Goal: Task Accomplishment & Management: Manage account settings

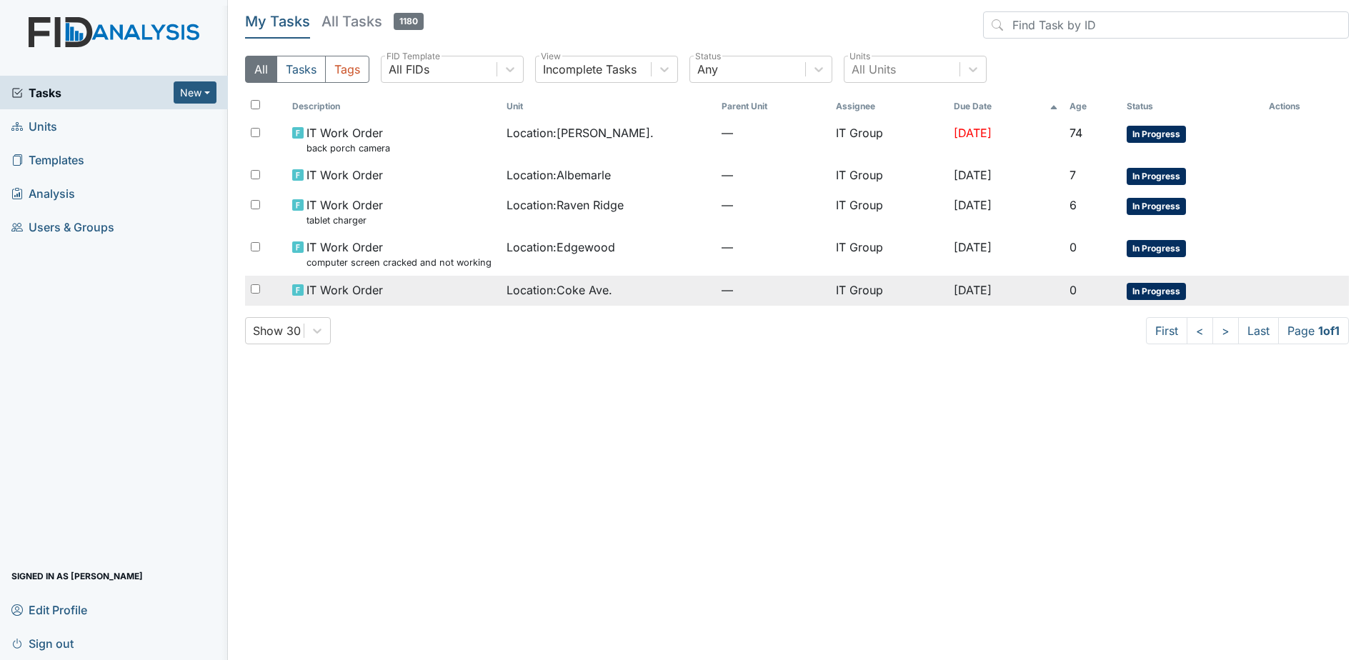
click at [571, 281] on span "Location : Coke Ave." at bounding box center [560, 289] width 106 height 17
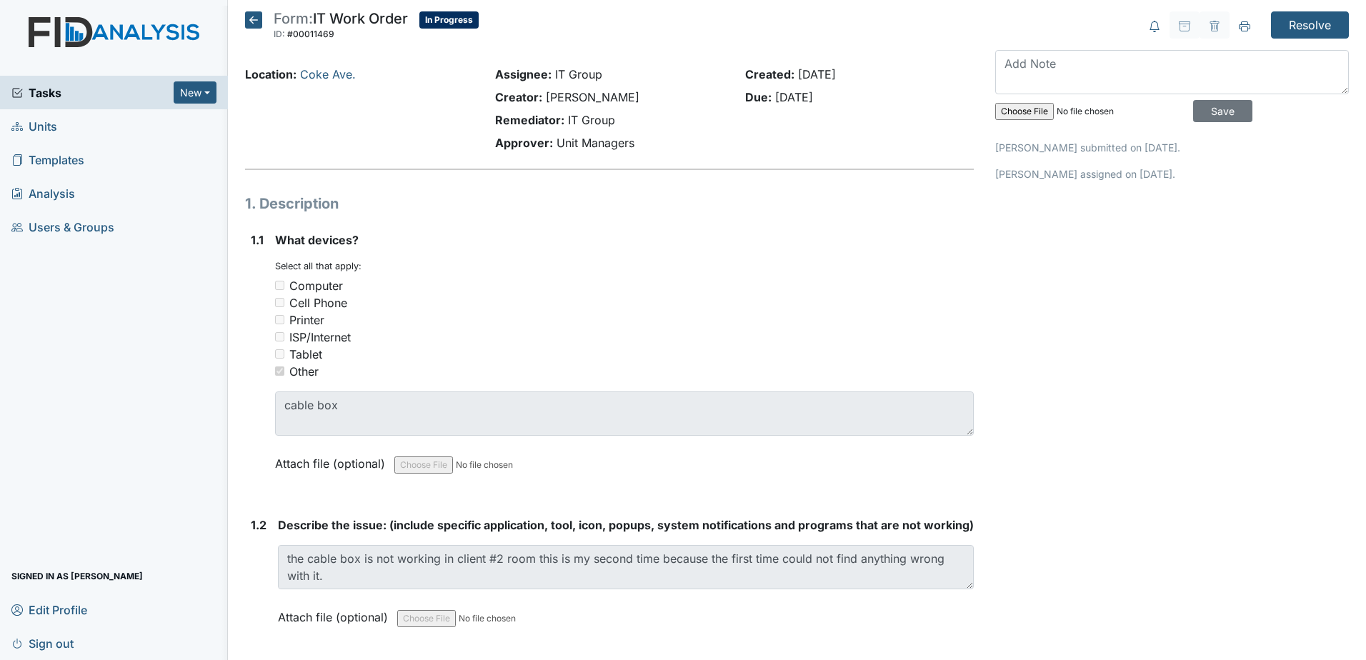
click at [251, 14] on icon at bounding box center [253, 19] width 17 height 17
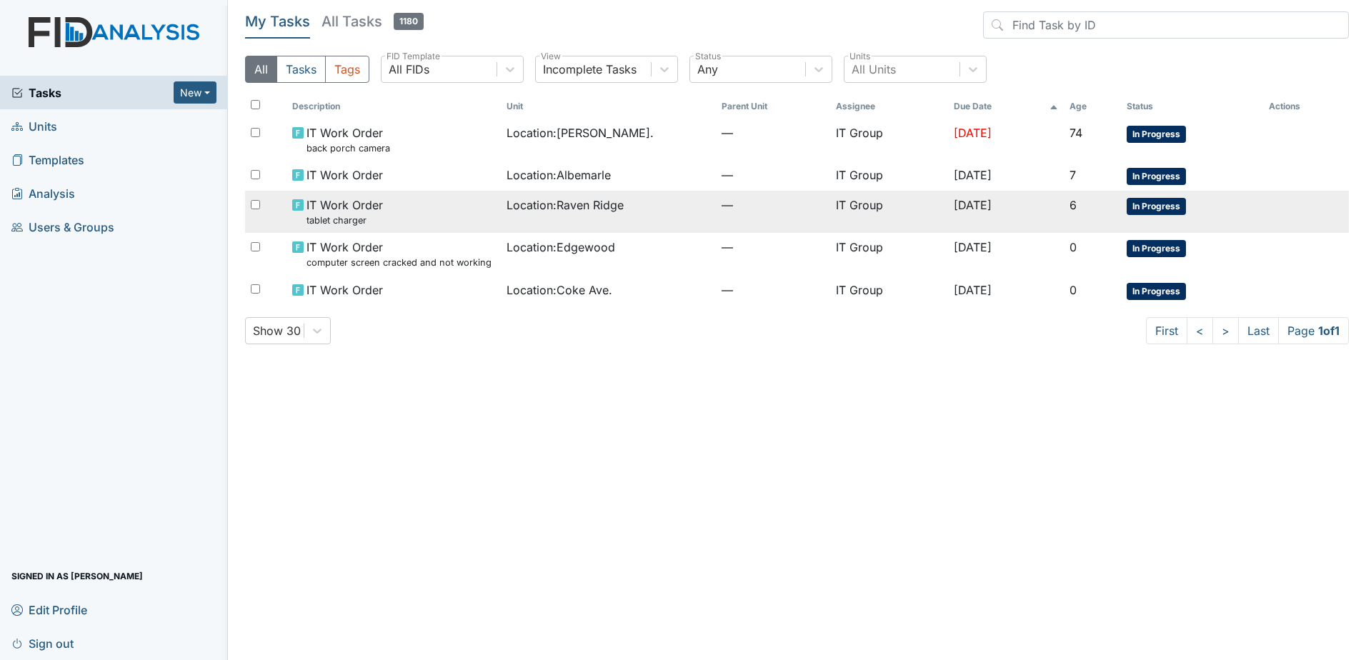
click at [457, 205] on div "IT Work Order tablet charger" at bounding box center [394, 211] width 204 height 31
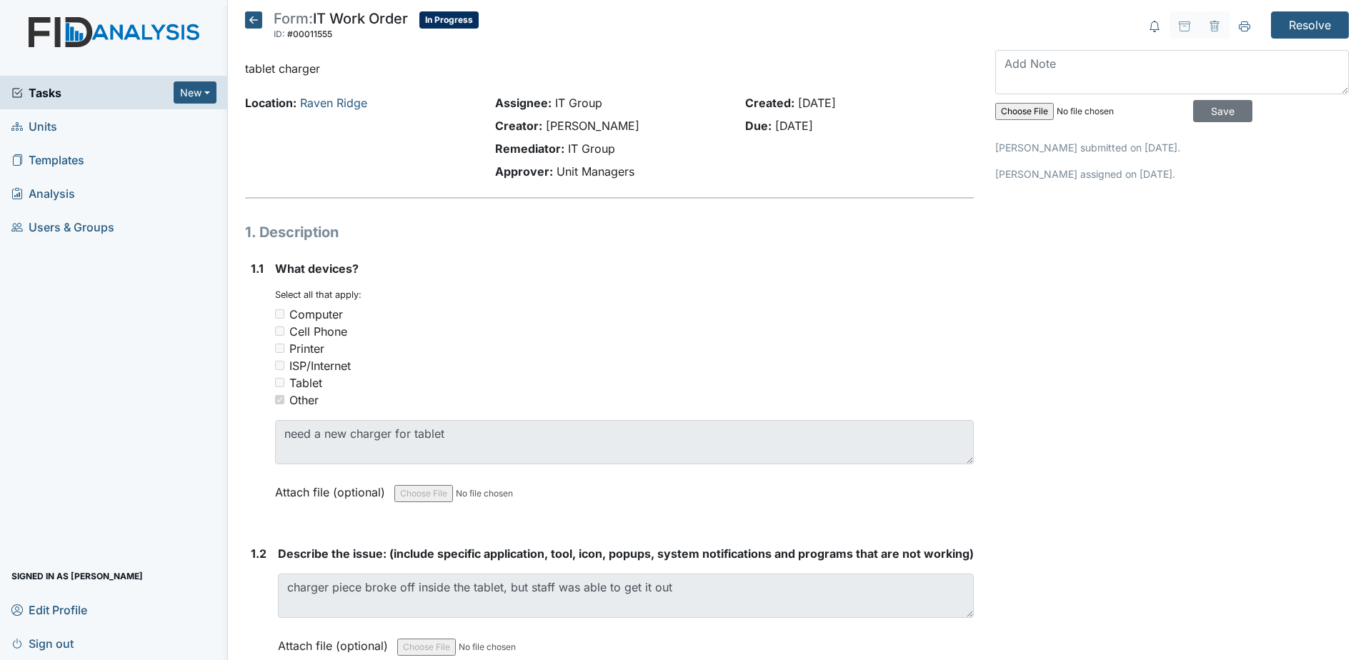
click at [250, 26] on icon at bounding box center [253, 19] width 17 height 17
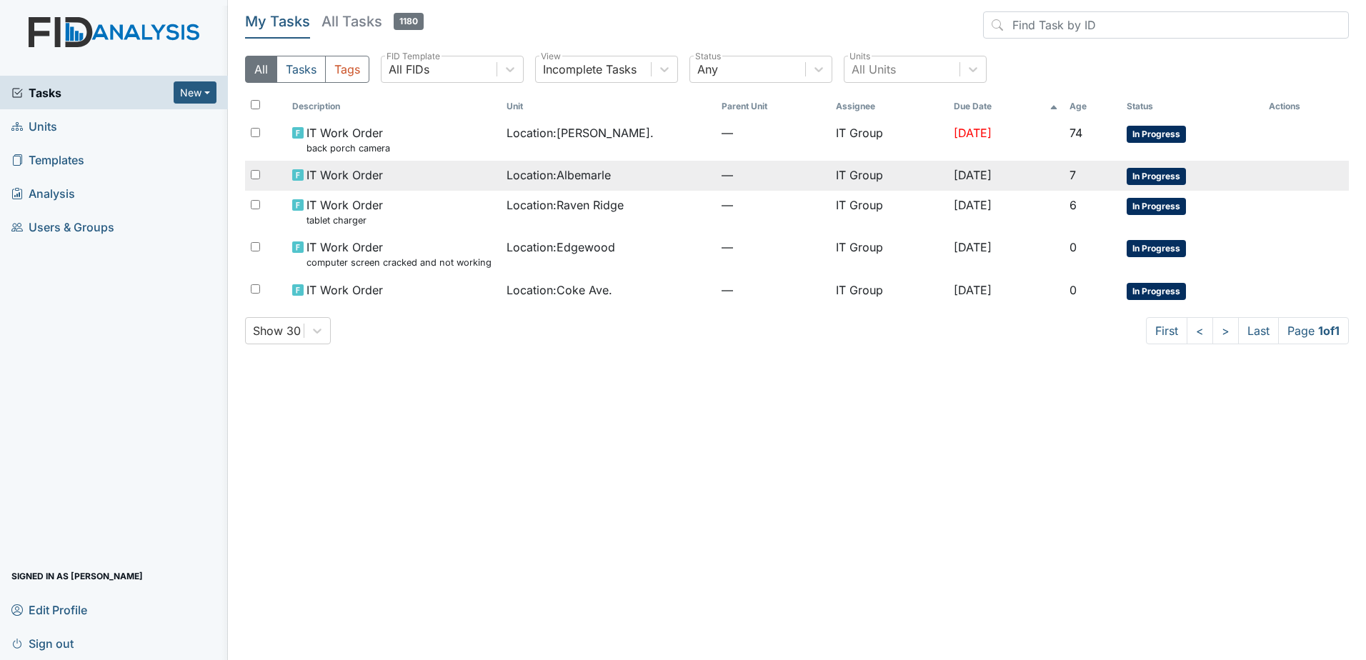
click at [555, 176] on span "Location : Albemarle" at bounding box center [559, 174] width 104 height 17
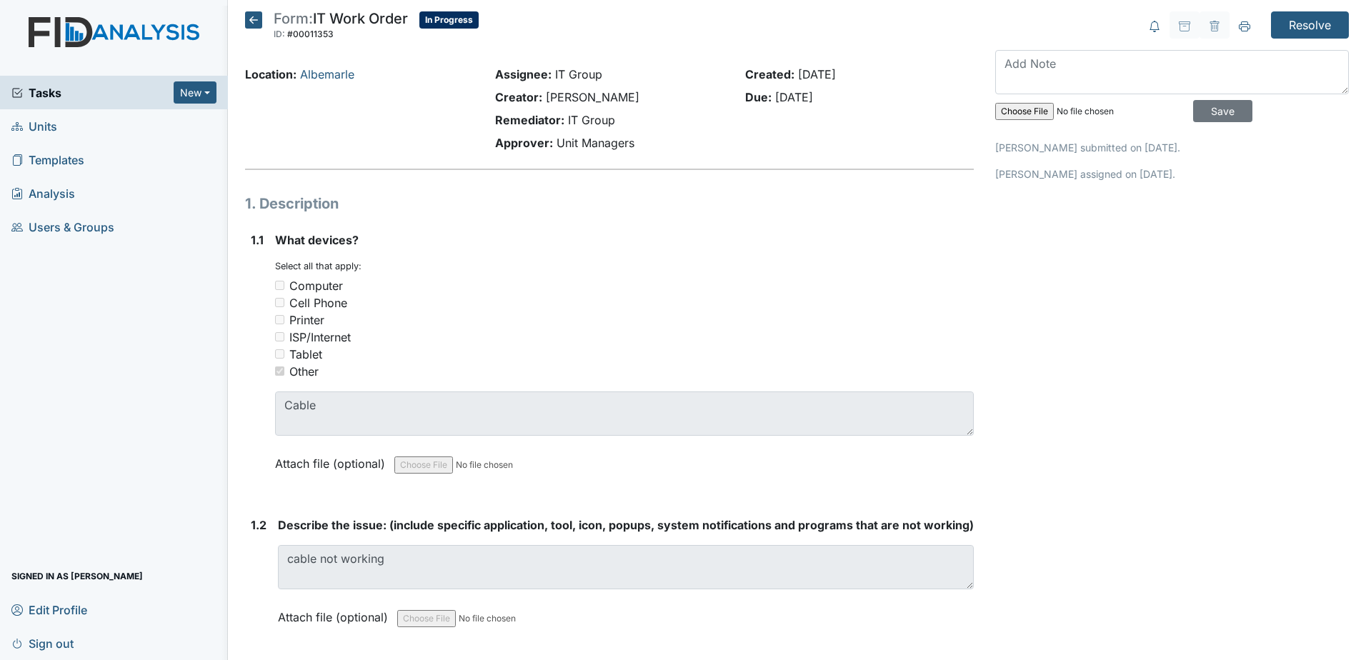
click at [249, 26] on icon at bounding box center [253, 19] width 17 height 17
